Goal: Contribute content: Contribute content

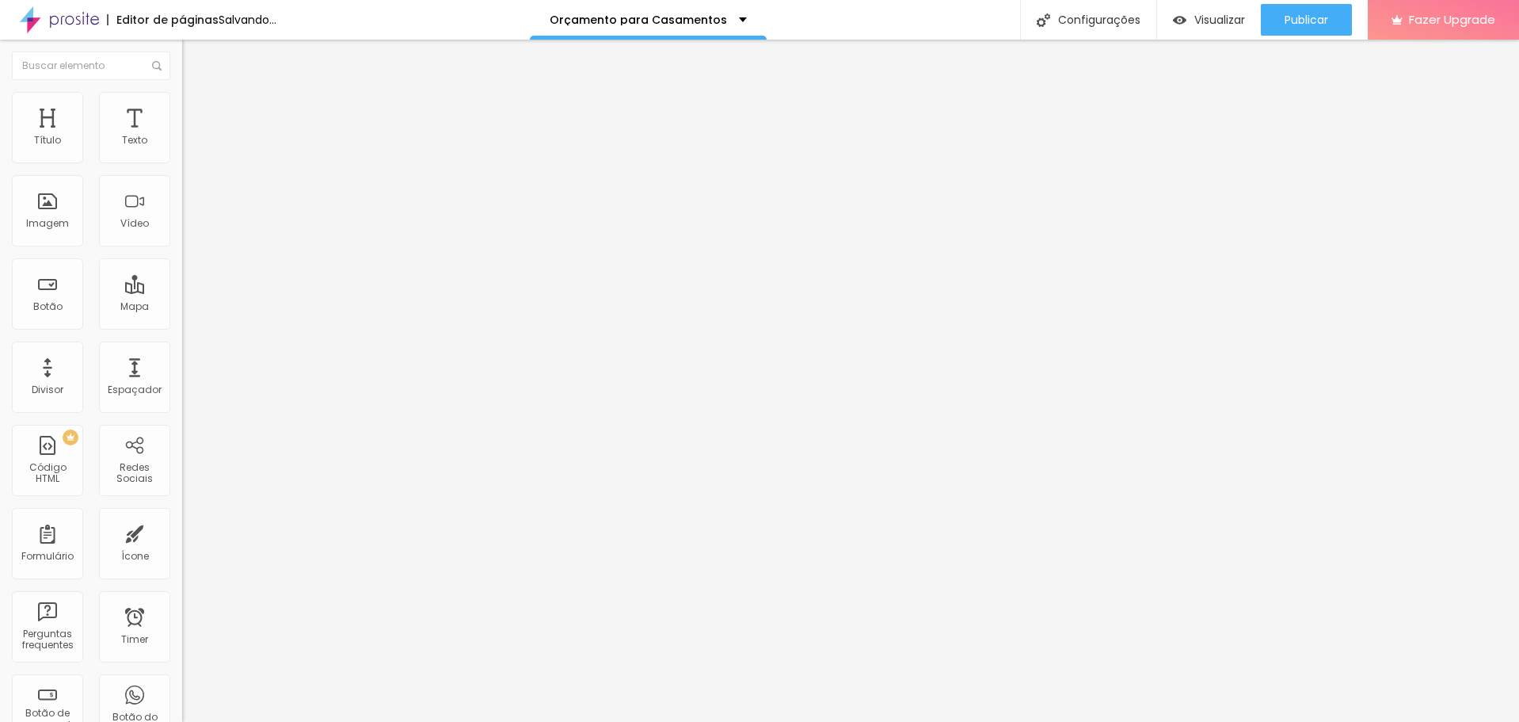
click at [182, 136] on span "Trocar imagem" at bounding box center [225, 129] width 86 height 13
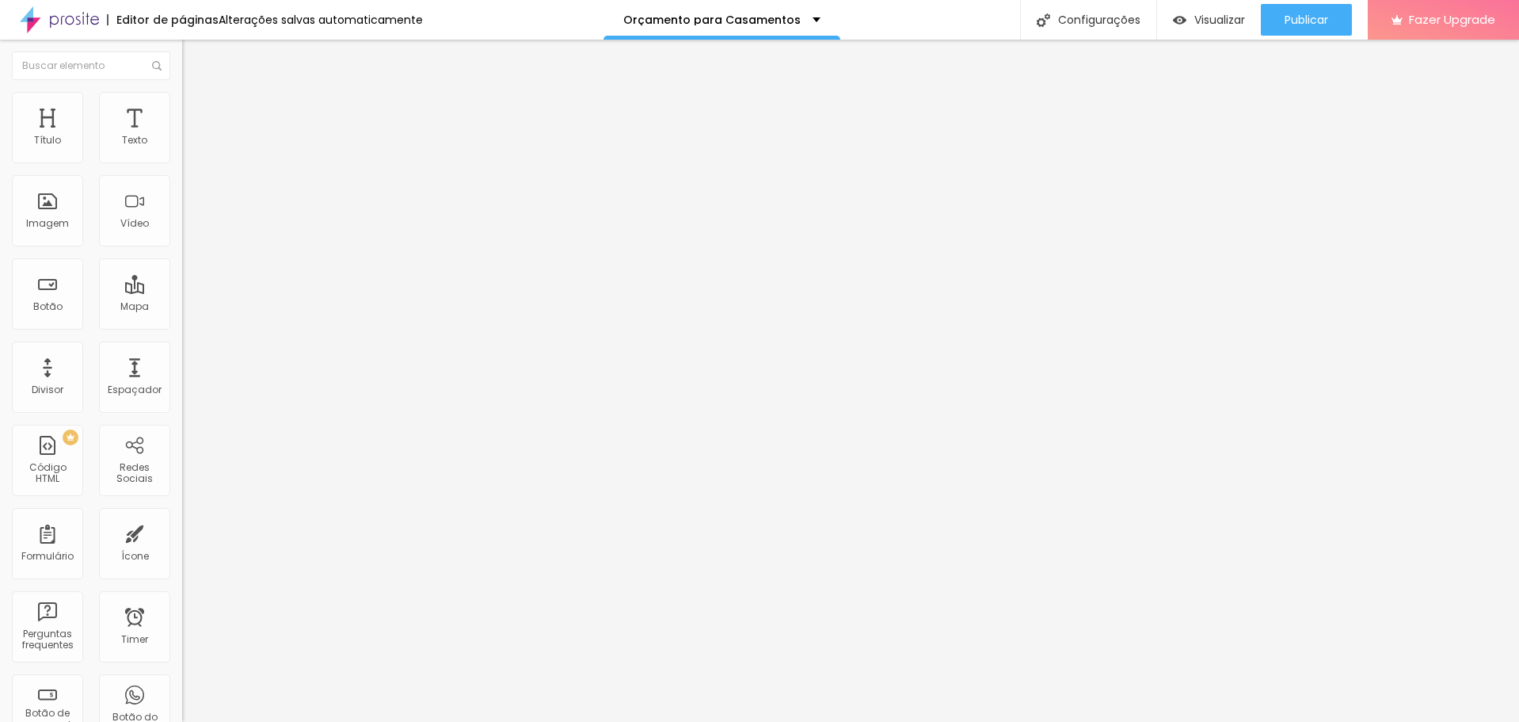
click at [182, 136] on span "Trocar imagem" at bounding box center [225, 129] width 86 height 13
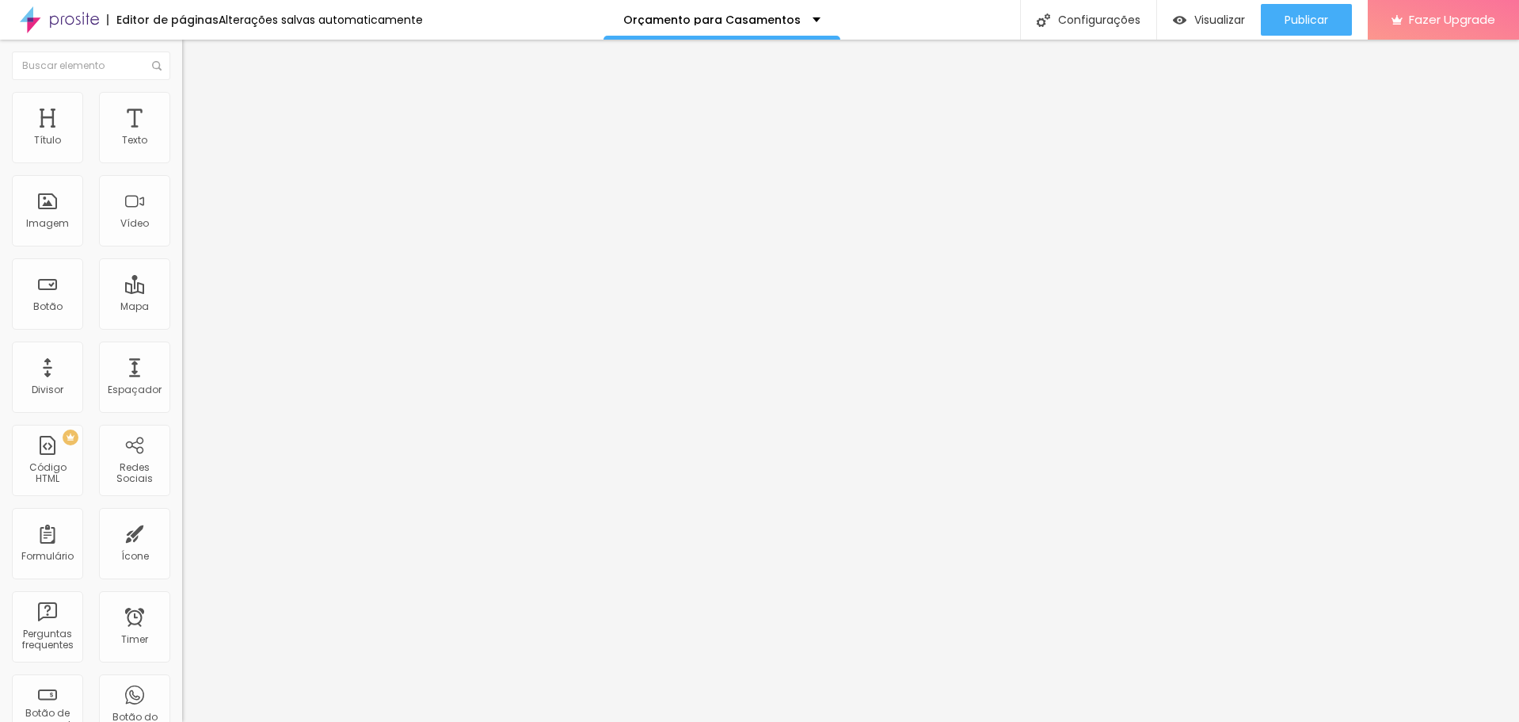
click at [182, 136] on span "Trocar imagem" at bounding box center [225, 129] width 86 height 13
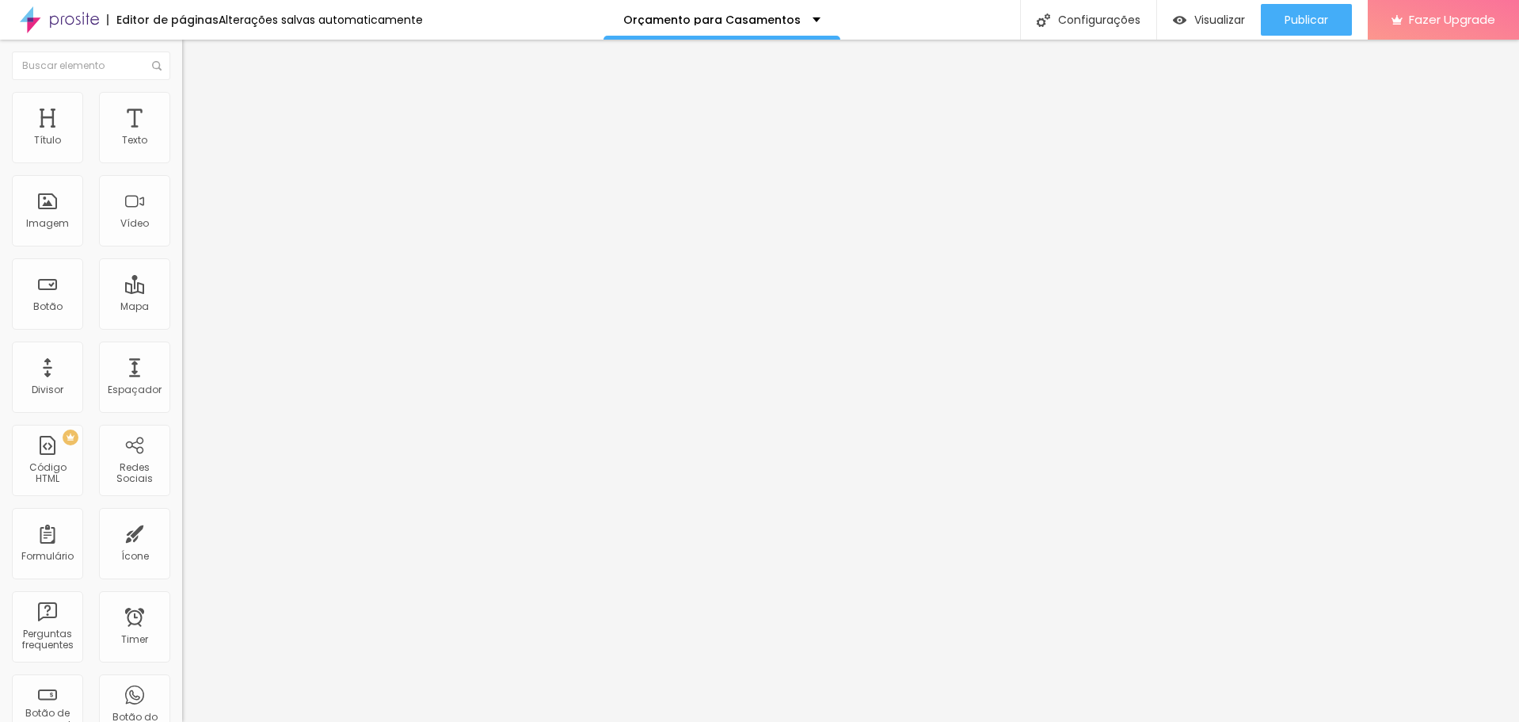
scroll to position [475, 0]
click at [1304, 25] on span "Publicar" at bounding box center [1307, 19] width 44 height 13
